Goal: Navigation & Orientation: Find specific page/section

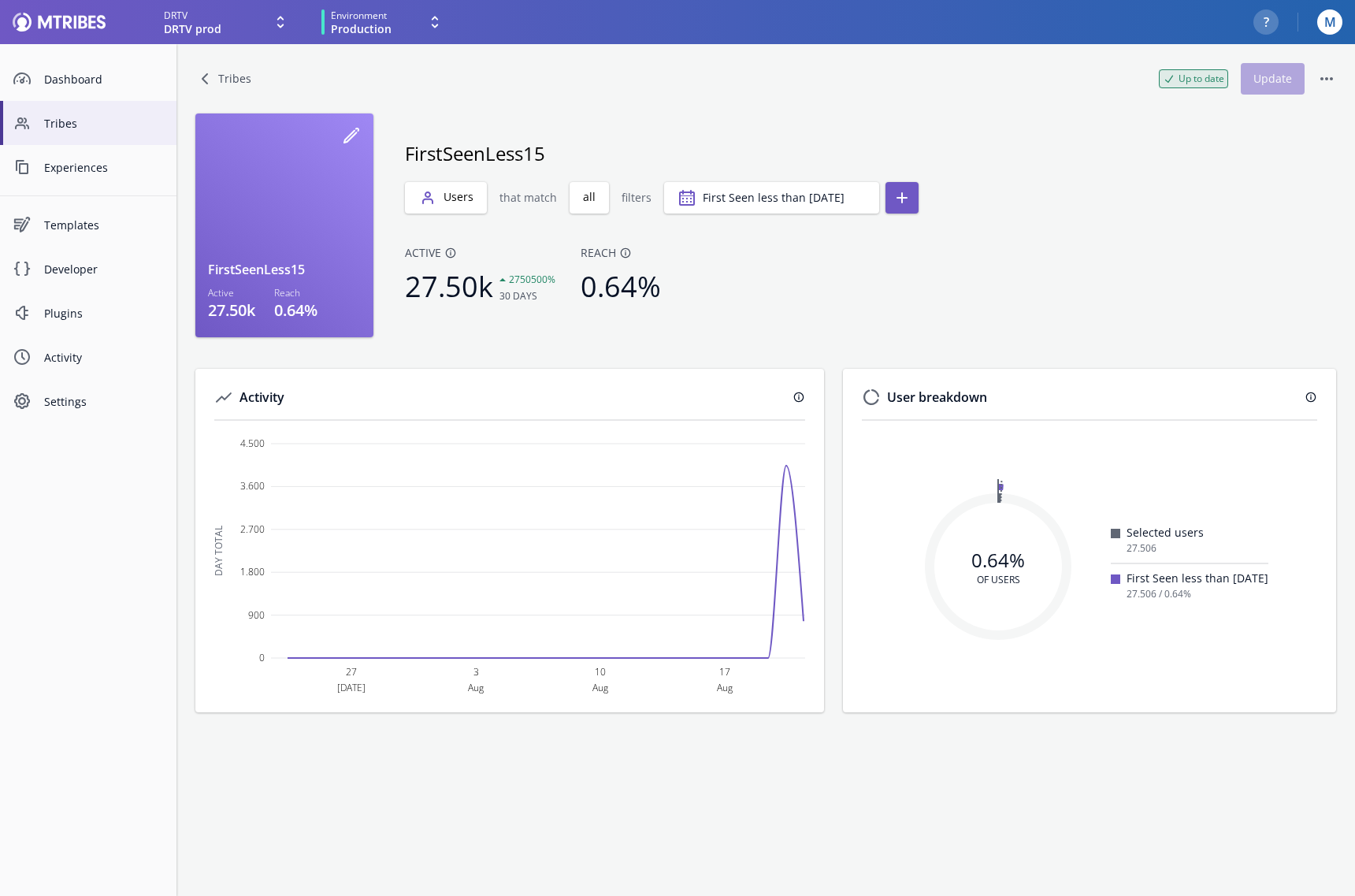
click at [36, 21] on div at bounding box center [59, 22] width 93 height 19
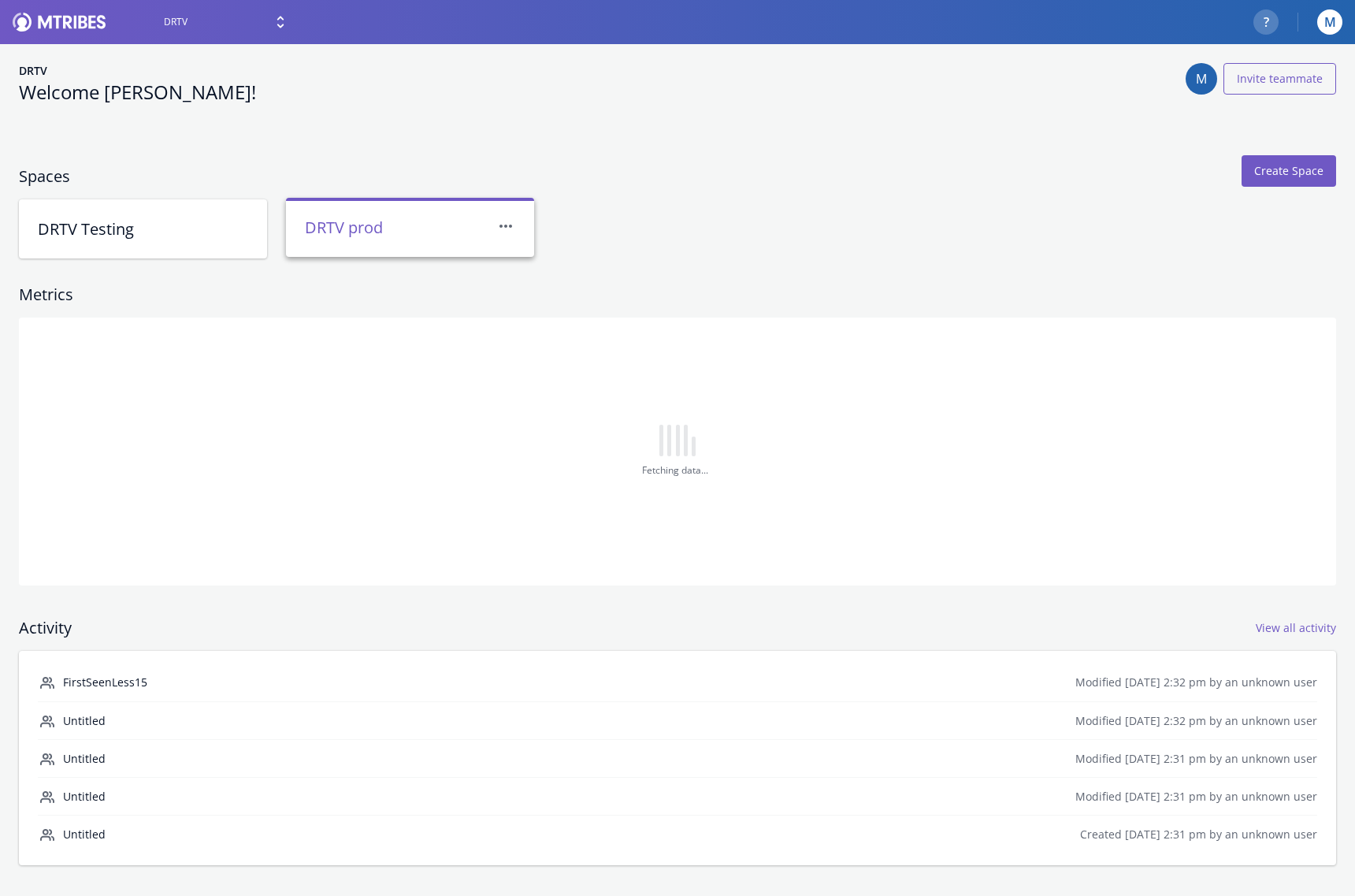
click at [425, 237] on h2 "DRTV prod" at bounding box center [400, 227] width 191 height 21
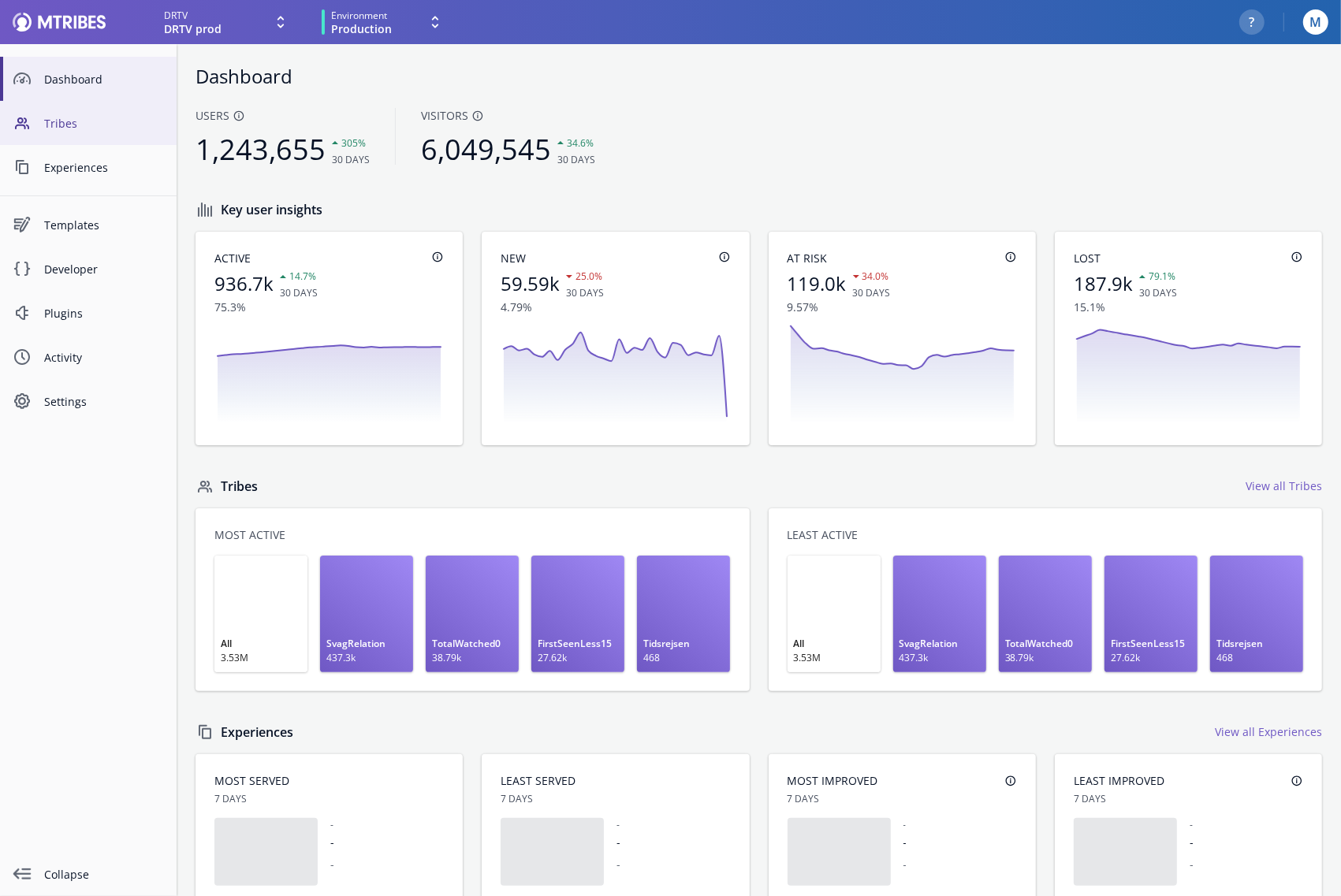
click at [53, 119] on span "Tribes" at bounding box center [103, 123] width 120 height 16
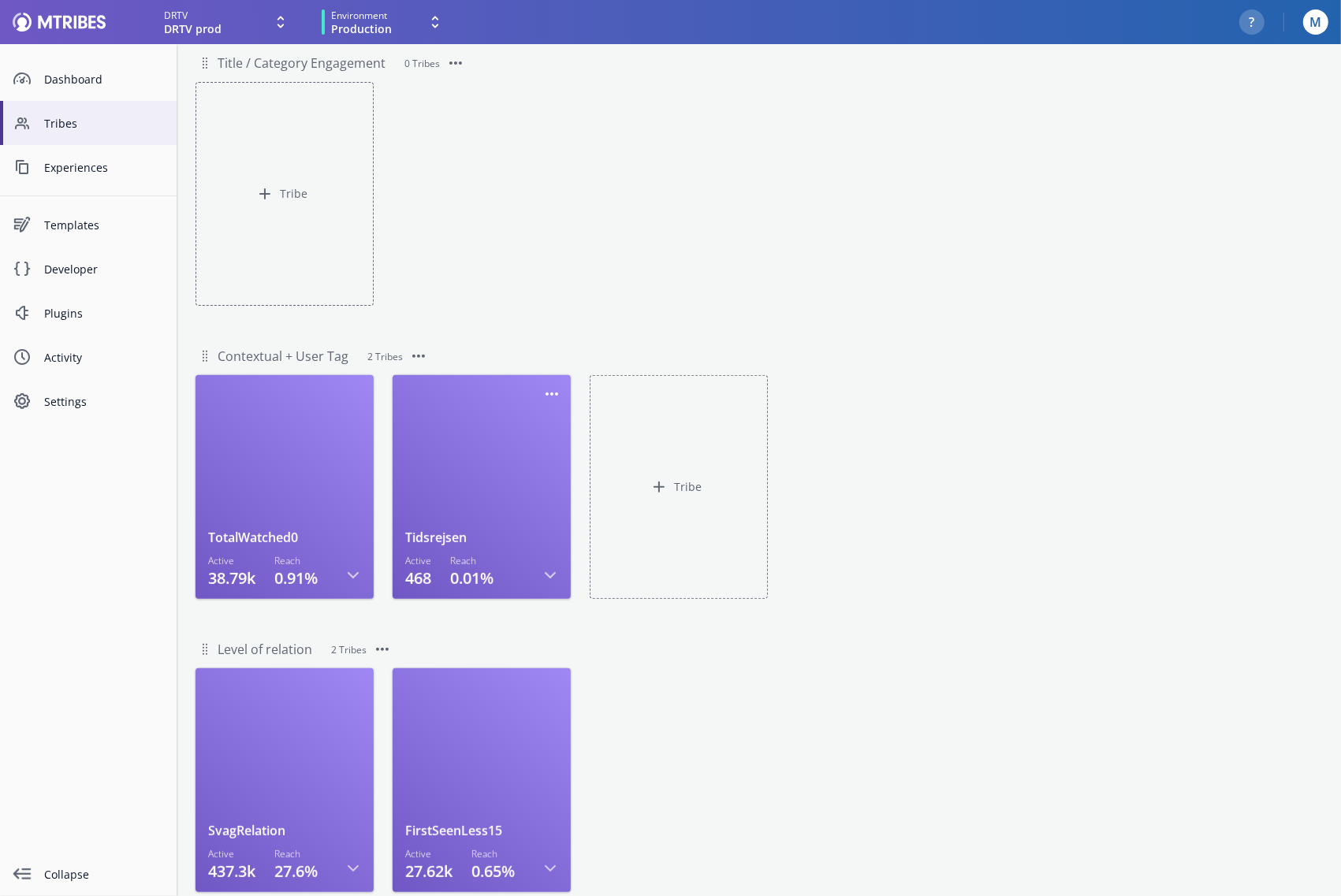
scroll to position [402, 0]
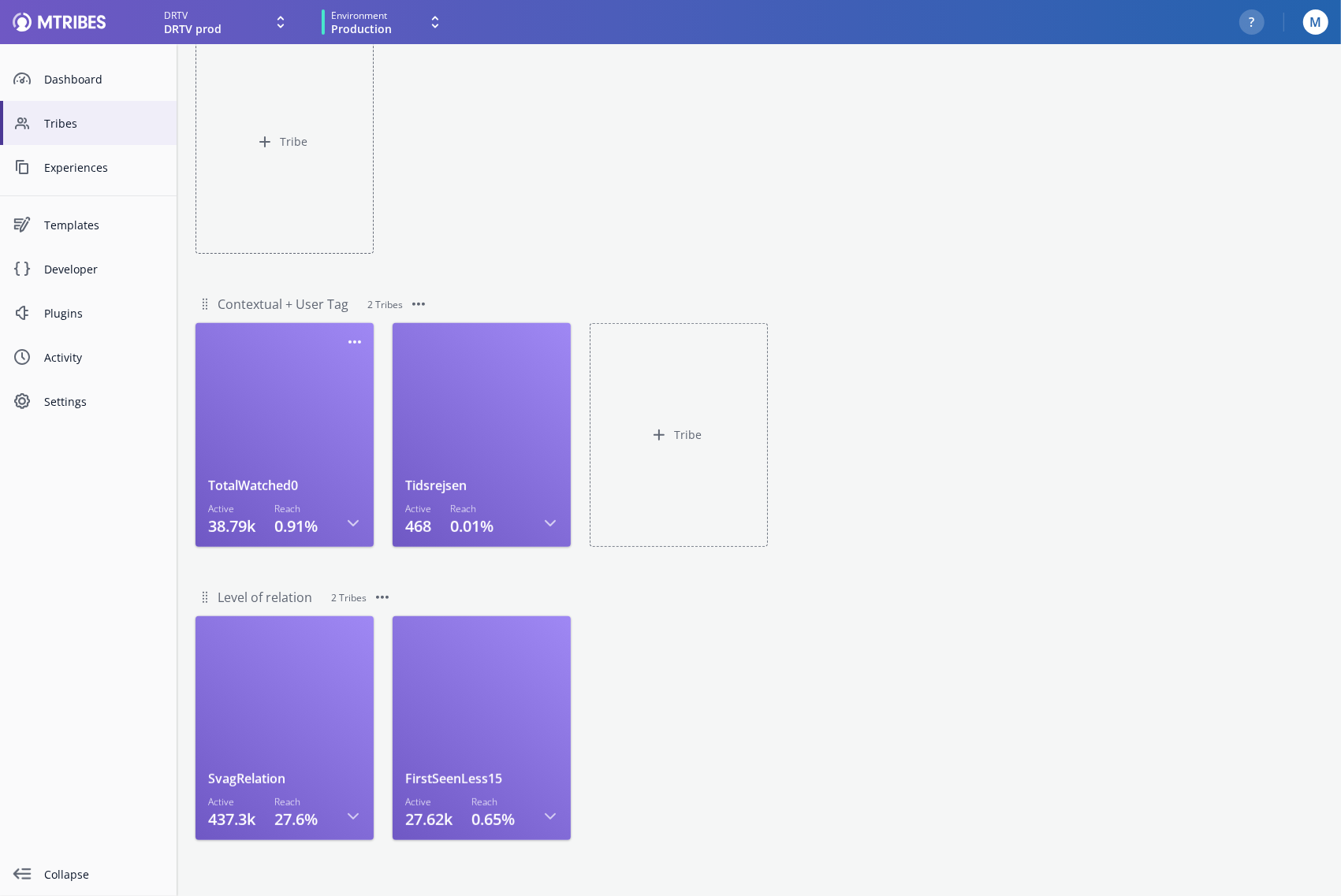
click at [258, 424] on div at bounding box center [284, 406] width 153 height 141
